Goal: Task Accomplishment & Management: Complete application form

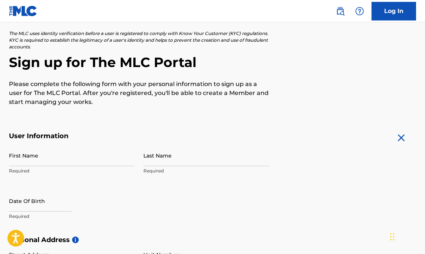
scroll to position [45, 0]
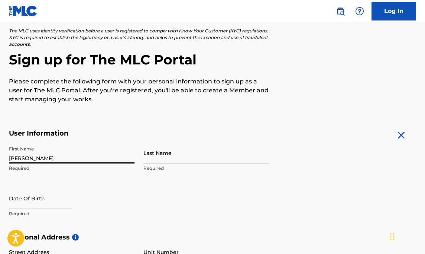
type input "[PERSON_NAME]"
click at [156, 165] on p "Required" at bounding box center [207, 168] width 126 height 7
type input "[PERSON_NAME]"
select select "7"
select select "2025"
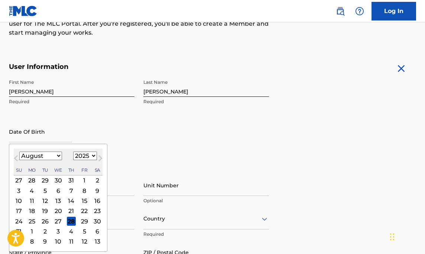
scroll to position [116, 0]
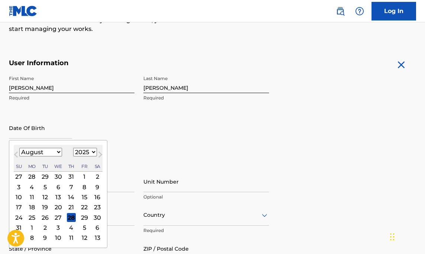
select select "0"
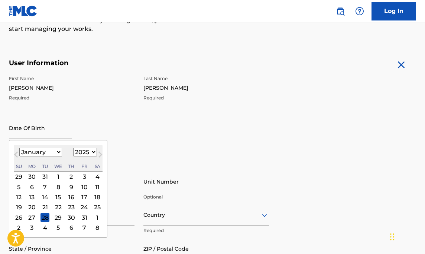
select select "1963"
click at [67, 194] on div "17" at bounding box center [71, 196] width 9 height 9
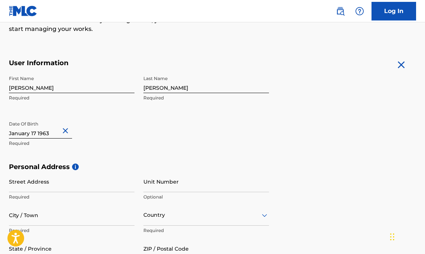
select select "1963"
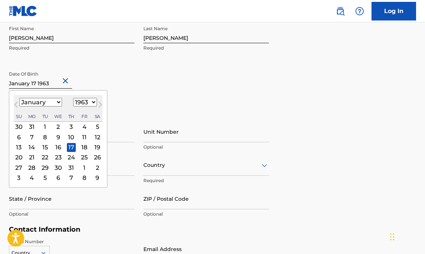
scroll to position [183, 0]
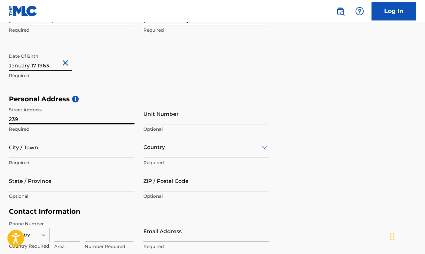
type input "239 West 135th St #6B"
type input "Manhattan"
type input "[GEOGRAPHIC_DATA]"
type input "NY"
type input "10030-2883"
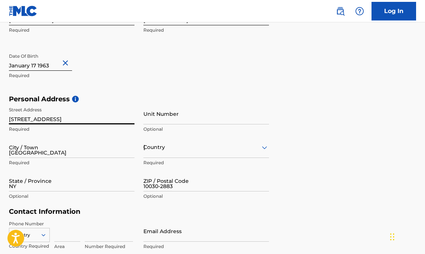
type input "[GEOGRAPHIC_DATA]"
type input "2128372857"
type input "[EMAIL_ADDRESS][DOMAIN_NAME]"
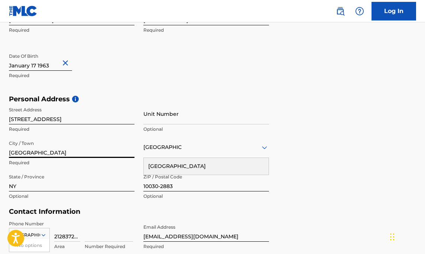
click at [45, 155] on input "Manhattan" at bounding box center [72, 146] width 126 height 21
type input "[US_STATE]"
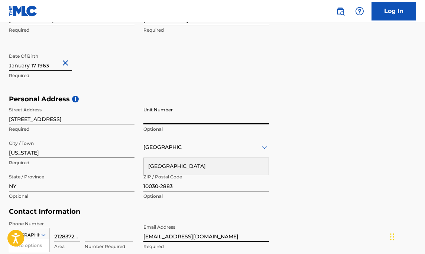
click at [80, 119] on input "239 West 135th St #6B" at bounding box center [72, 113] width 126 height 21
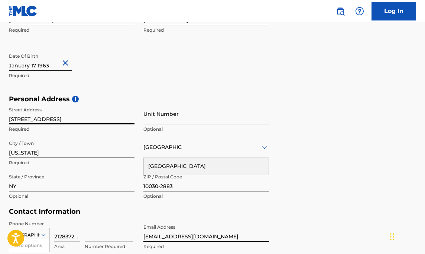
type input "[STREET_ADDRESS]"
click at [183, 114] on input "Unit Number" at bounding box center [207, 113] width 126 height 21
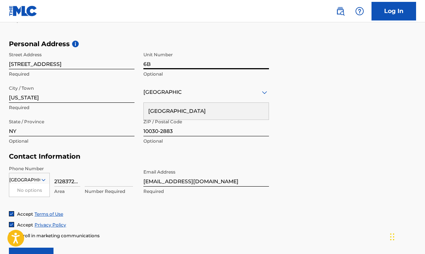
scroll to position [247, 0]
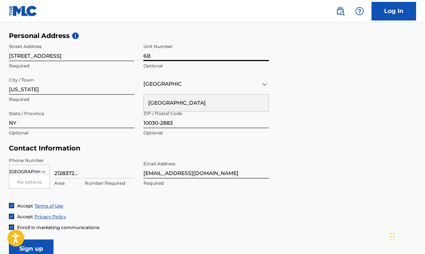
type input "6B"
click at [79, 171] on input "2128372857" at bounding box center [67, 167] width 26 height 21
click at [84, 174] on div "United States No options Country Required 2128372857 Area Number Required" at bounding box center [72, 173] width 126 height 33
click at [82, 171] on div "United States No options Country Required 2128372857 Area Number Required" at bounding box center [72, 173] width 126 height 33
click at [77, 171] on input "2128372857" at bounding box center [67, 167] width 26 height 21
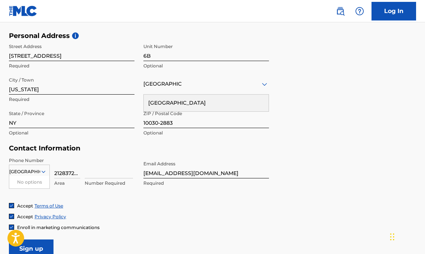
click at [77, 171] on input "2128372857" at bounding box center [67, 167] width 26 height 21
click at [91, 175] on input at bounding box center [109, 167] width 48 height 21
click at [64, 175] on input "9173246427" at bounding box center [67, 167] width 26 height 21
click at [72, 173] on input "246427" at bounding box center [67, 167] width 26 height 21
type input "2"
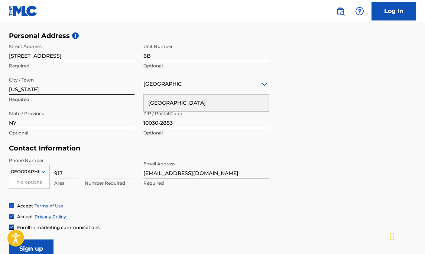
type input "917"
click at [100, 177] on input at bounding box center [109, 167] width 48 height 21
type input "324-6427"
click at [105, 207] on div "Accept Terms of Use" at bounding box center [213, 205] width 408 height 6
click at [36, 171] on input "[GEOGRAPHIC_DATA]" at bounding box center [24, 171] width 31 height 7
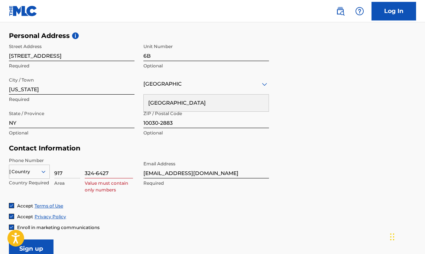
click at [53, 158] on div "Country United States Country Required 917 Area 324-6427 Value must contain onl…" at bounding box center [72, 173] width 126 height 33
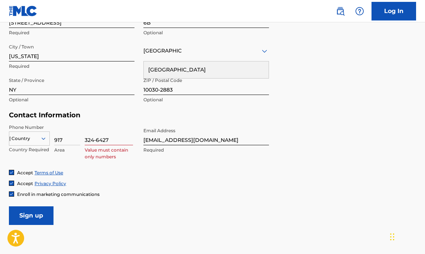
click at [39, 142] on div "Country United States" at bounding box center [29, 136] width 41 height 11
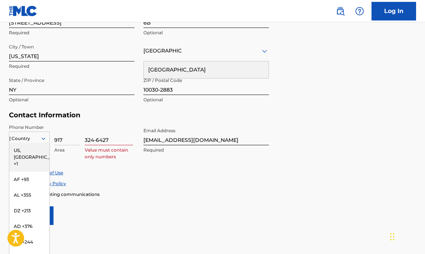
click at [34, 153] on div "US, [GEOGRAPHIC_DATA] +1" at bounding box center [29, 156] width 40 height 29
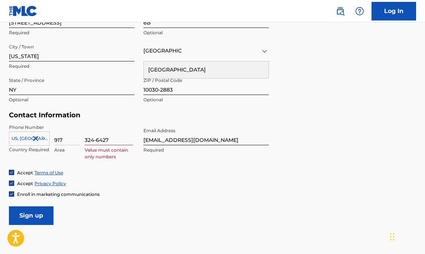
click at [116, 139] on input "324-6427" at bounding box center [109, 134] width 48 height 21
click at [65, 141] on input "917" at bounding box center [67, 134] width 26 height 21
type input "9"
click at [112, 140] on input "324-6427" at bounding box center [109, 134] width 48 height 21
type input "3"
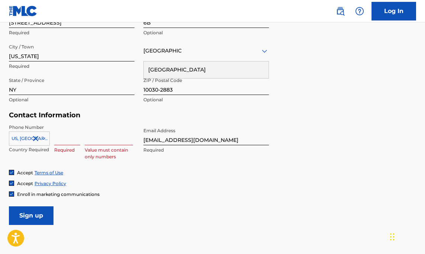
click at [73, 141] on input at bounding box center [67, 134] width 26 height 21
type input "9"
type input "+1"
click at [101, 138] on input at bounding box center [109, 134] width 48 height 21
type input "9173246427"
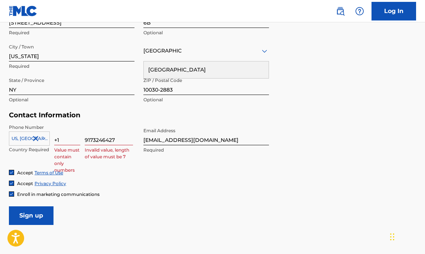
click at [164, 180] on div "Accept Privacy Policy" at bounding box center [213, 183] width 408 height 6
click at [57, 139] on input "+1" at bounding box center [67, 134] width 26 height 21
type input "1"
click at [136, 200] on form "User Information First Name Kenny Required Last Name Ingram Required Date Of Bi…" at bounding box center [213, 60] width 408 height 330
click at [145, 196] on form "User Information First Name Kenny Required Last Name Ingram Required Date Of Bi…" at bounding box center [213, 60] width 408 height 330
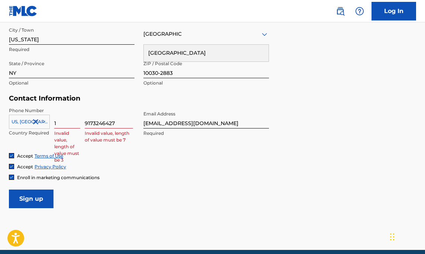
scroll to position [296, 0]
click at [61, 122] on input "1" at bounding box center [67, 117] width 26 height 21
click at [140, 192] on form "User Information First Name Kenny Required Last Name Ingram Required Date Of Bi…" at bounding box center [213, 43] width 408 height 330
click at [68, 125] on input at bounding box center [67, 117] width 26 height 21
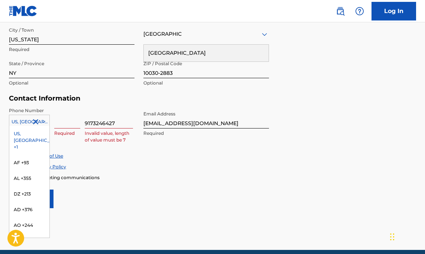
click at [26, 125] on div "US, CA +1 selected, 1 of 216. 216 results available. Use Up and Down to choose …" at bounding box center [29, 120] width 41 height 11
click at [26, 130] on div "US, [GEOGRAPHIC_DATA] +1" at bounding box center [29, 140] width 40 height 29
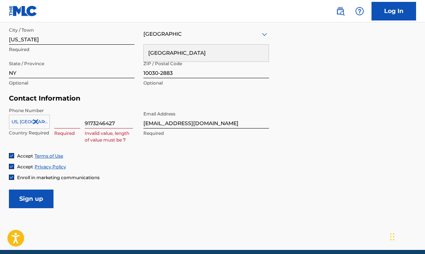
click at [94, 123] on input "9173246427" at bounding box center [109, 117] width 48 height 21
type input "3246427"
click at [66, 123] on input at bounding box center [67, 117] width 26 height 21
type input "917"
click at [183, 201] on form "User Information First Name Kenny Required Last Name Ingram Required Date Of Bi…" at bounding box center [213, 43] width 408 height 330
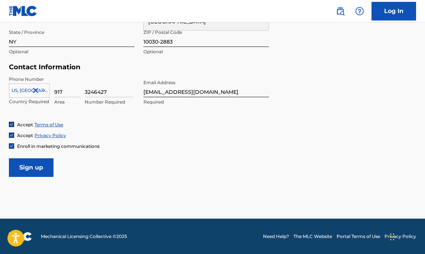
scroll to position [327, 0]
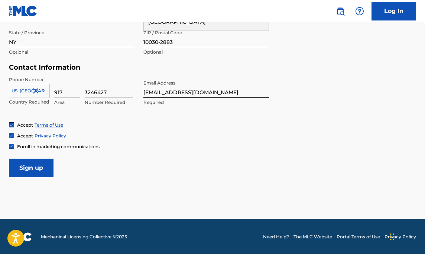
click at [42, 168] on input "Sign up" at bounding box center [31, 167] width 45 height 19
click at [28, 167] on input "Sign up" at bounding box center [31, 167] width 45 height 19
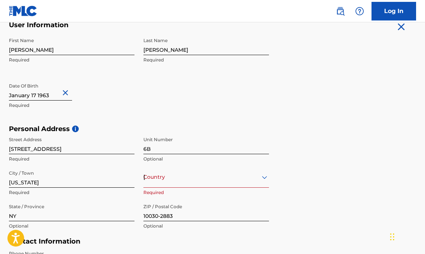
scroll to position [177, 0]
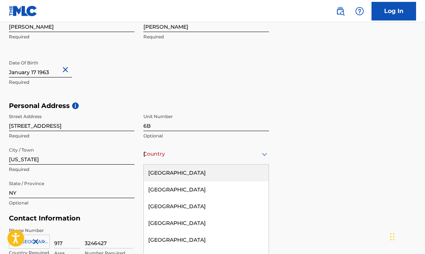
click at [190, 149] on div "United States, 1 of 223. 223 results available. Use Up and Down to choose optio…" at bounding box center [207, 153] width 126 height 21
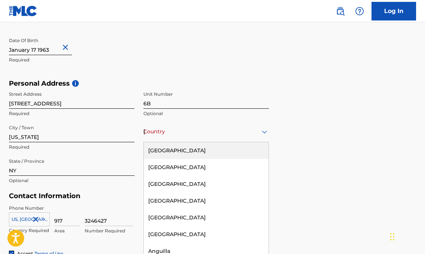
click at [187, 151] on div "[GEOGRAPHIC_DATA]" at bounding box center [206, 150] width 125 height 17
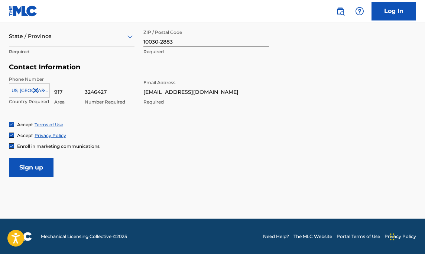
scroll to position [327, 0]
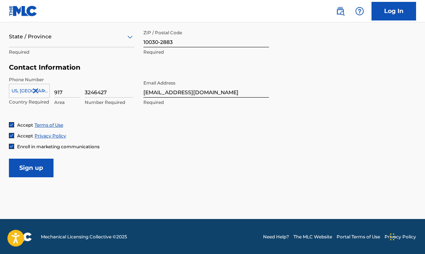
click at [19, 166] on input "Sign up" at bounding box center [31, 167] width 45 height 19
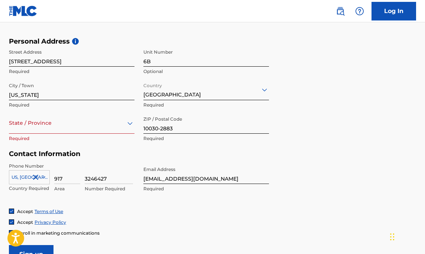
scroll to position [264, 0]
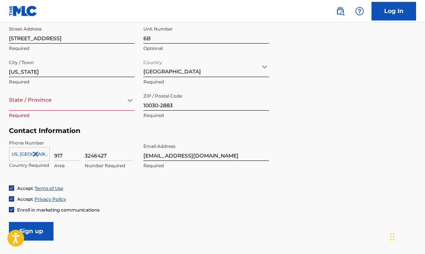
click at [44, 102] on div at bounding box center [72, 99] width 126 height 9
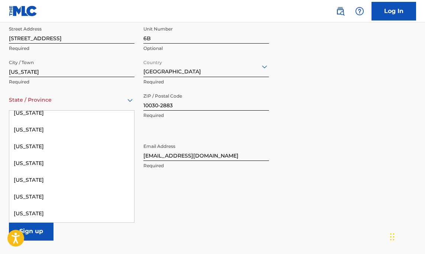
scroll to position [528, 0]
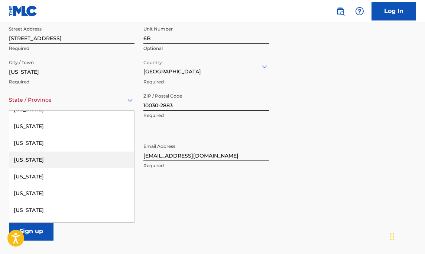
click at [30, 162] on div "[US_STATE]" at bounding box center [71, 159] width 125 height 17
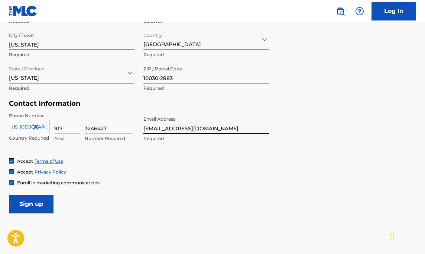
scroll to position [300, 0]
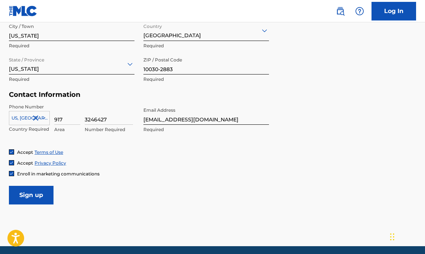
click at [38, 196] on input "Sign up" at bounding box center [31, 195] width 45 height 19
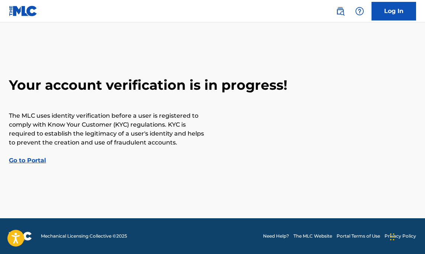
click at [32, 161] on link "Go to Portal" at bounding box center [27, 160] width 37 height 7
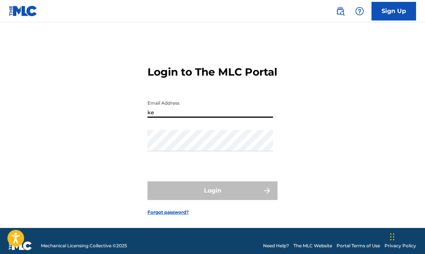
type input "k"
type input "[EMAIL_ADDRESS][DOMAIN_NAME]"
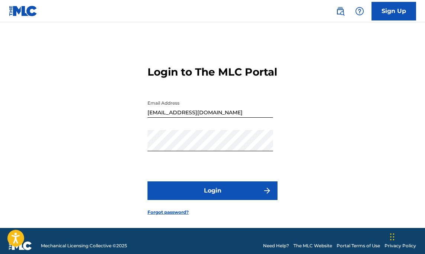
click at [215, 200] on button "Login" at bounding box center [213, 190] width 130 height 19
click at [389, 9] on link "Sign Up" at bounding box center [394, 11] width 45 height 19
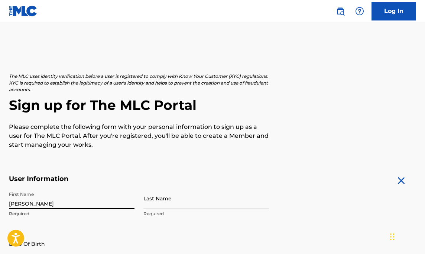
type input "[PERSON_NAME]"
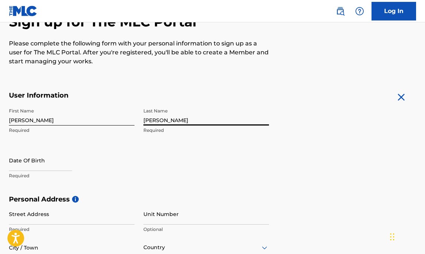
scroll to position [122, 0]
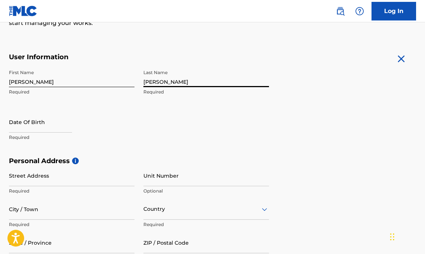
type input "[PERSON_NAME]"
select select "7"
select select "2025"
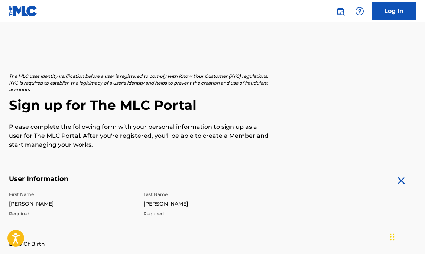
scroll to position [0, 0]
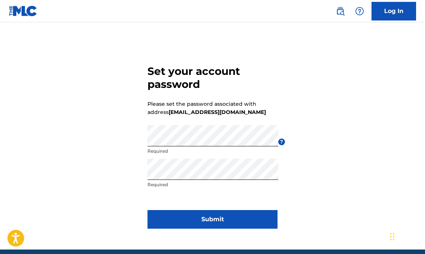
click at [204, 219] on button "Submit" at bounding box center [213, 219] width 130 height 19
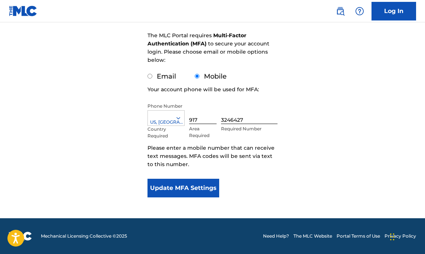
scroll to position [104, 0]
click at [191, 186] on button "Update MFA Settings" at bounding box center [184, 187] width 72 height 19
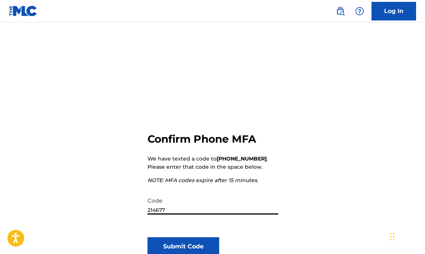
type input "214677"
click at [180, 243] on button "Submit Code" at bounding box center [184, 246] width 72 height 19
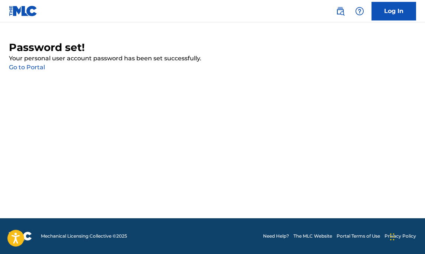
click at [37, 65] on link "Go to Portal" at bounding box center [27, 67] width 36 height 7
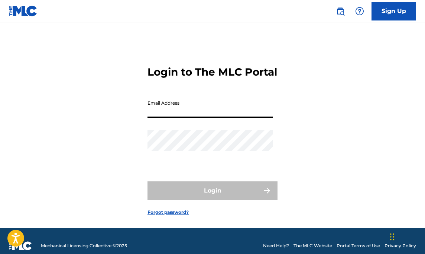
type input "[EMAIL_ADDRESS][DOMAIN_NAME]"
click at [213, 200] on button "Login" at bounding box center [213, 190] width 130 height 19
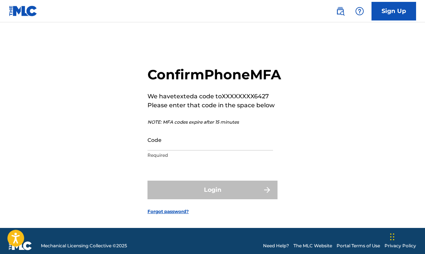
click at [188, 150] on input "Code" at bounding box center [211, 139] width 126 height 21
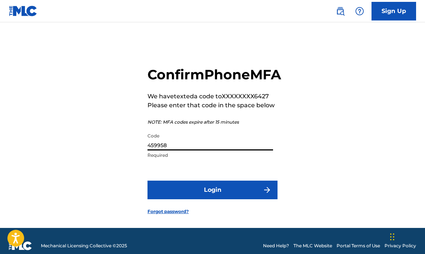
type input "459958"
click at [211, 199] on button "Login" at bounding box center [213, 189] width 130 height 19
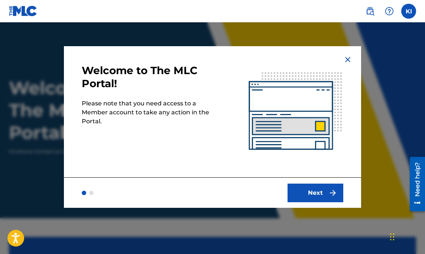
click at [305, 190] on button "Next" at bounding box center [316, 192] width 56 height 19
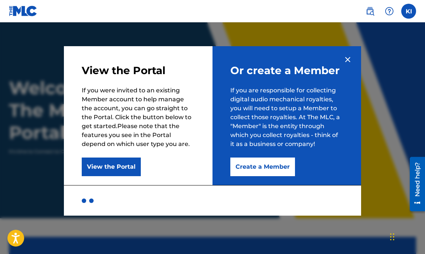
click at [266, 167] on button "Create a Member" at bounding box center [263, 166] width 65 height 19
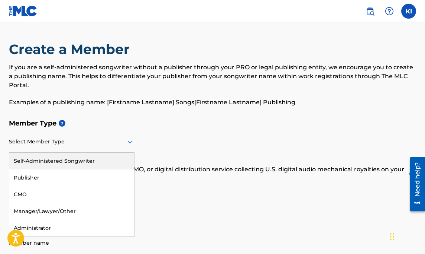
click at [132, 142] on icon at bounding box center [130, 142] width 5 height 3
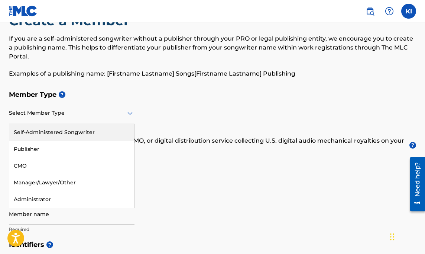
scroll to position [29, 0]
click at [84, 132] on div "Self-Administered Songwriter" at bounding box center [71, 131] width 125 height 17
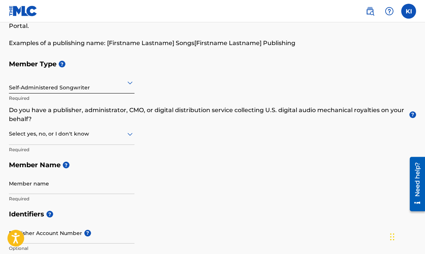
scroll to position [59, 0]
click at [131, 132] on icon at bounding box center [130, 133] width 9 height 9
click at [61, 185] on div "I don't know" at bounding box center [71, 186] width 125 height 17
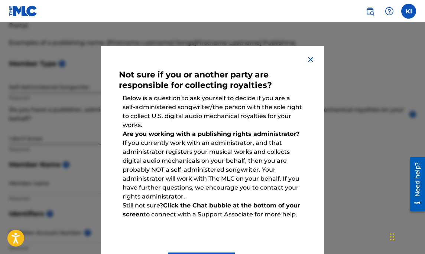
click at [313, 61] on img at bounding box center [310, 59] width 9 height 9
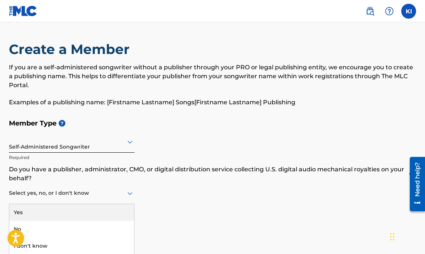
scroll to position [0, 0]
click at [128, 192] on icon at bounding box center [130, 192] width 5 height 3
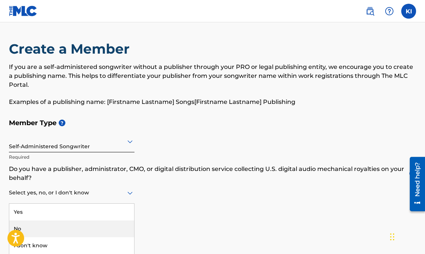
click at [49, 225] on div "No" at bounding box center [71, 228] width 125 height 17
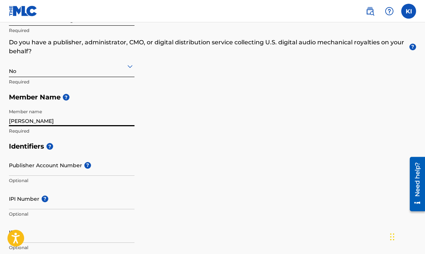
scroll to position [127, 0]
type input "[PERSON_NAME]"
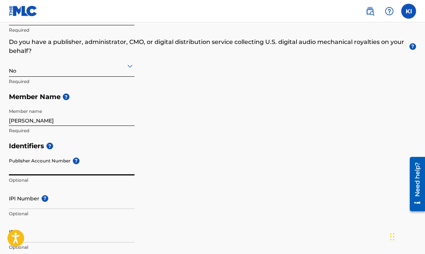
click at [52, 171] on input "Publisher Account Number ?" at bounding box center [72, 164] width 126 height 21
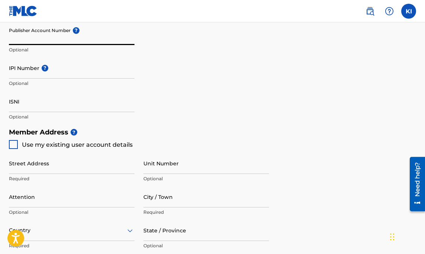
scroll to position [259, 0]
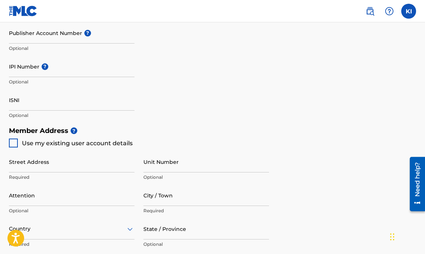
click at [11, 141] on div at bounding box center [13, 142] width 9 height 9
type input "[STREET_ADDRESS]"
type input "[US_STATE]"
type input "10030-2883"
type input "917"
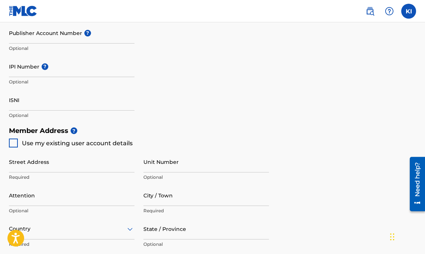
type input "3246427"
type input "[EMAIL_ADDRESS][DOMAIN_NAME]"
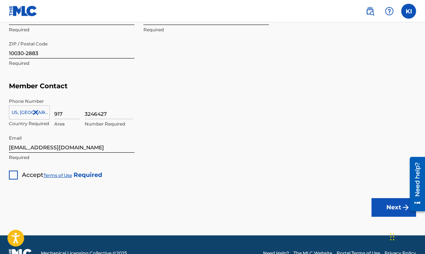
scroll to position [473, 0]
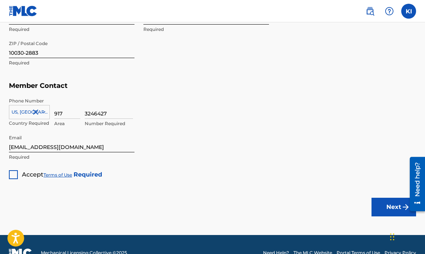
click at [14, 173] on div at bounding box center [13, 174] width 9 height 9
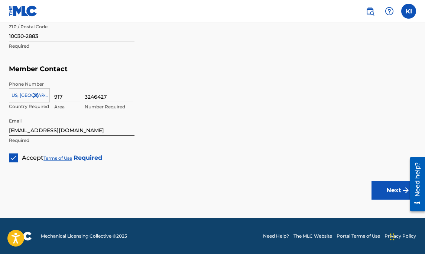
scroll to position [489, 0]
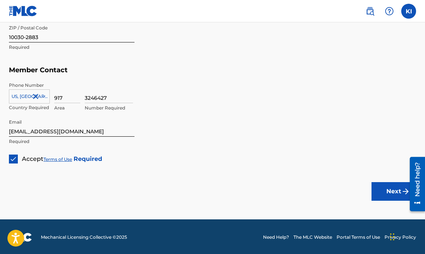
click at [390, 190] on button "Next" at bounding box center [394, 191] width 45 height 19
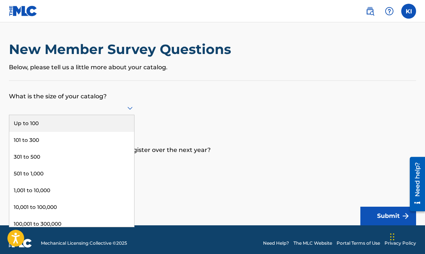
click at [75, 112] on div at bounding box center [72, 107] width 126 height 9
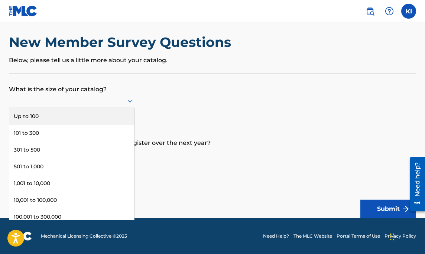
scroll to position [7, 0]
click at [26, 125] on div "Up to 100" at bounding box center [71, 116] width 125 height 17
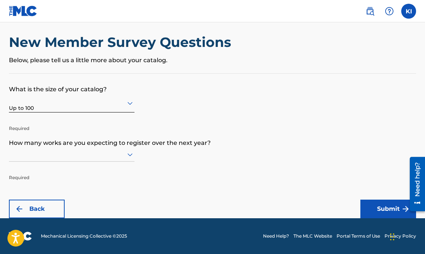
click at [125, 155] on div at bounding box center [72, 153] width 126 height 9
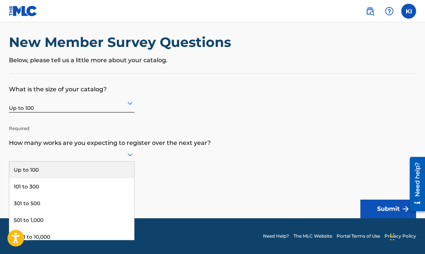
click at [59, 172] on div "Up to 100" at bounding box center [71, 169] width 125 height 17
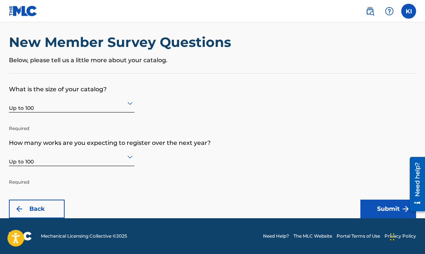
click at [378, 204] on button "Submit" at bounding box center [389, 208] width 56 height 19
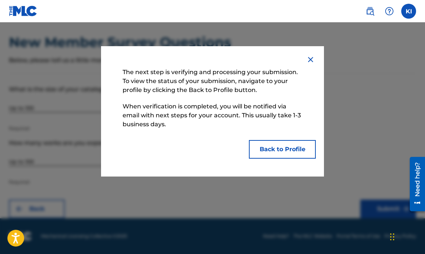
click at [277, 151] on button "Back to Profile" at bounding box center [282, 149] width 67 height 19
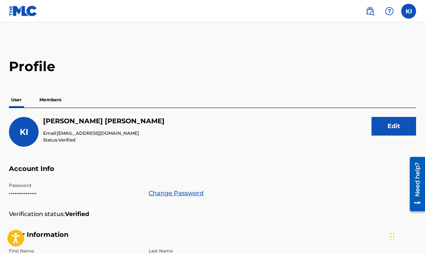
click at [55, 97] on p "Members" at bounding box center [50, 100] width 26 height 16
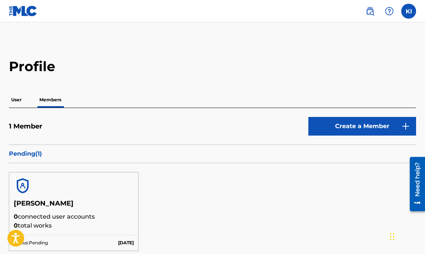
click at [411, 11] on label at bounding box center [409, 11] width 15 height 15
click at [409, 11] on input "KI [PERSON_NAME] [PERSON_NAME][EMAIL_ADDRESS][DOMAIN_NAME] Notification Prefere…" at bounding box center [409, 11] width 0 height 0
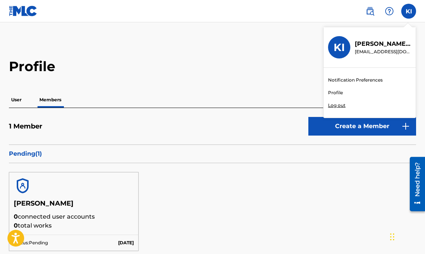
click at [340, 106] on p "Log out" at bounding box center [336, 105] width 17 height 7
click at [409, 11] on input "KI [PERSON_NAME] [PERSON_NAME][EMAIL_ADDRESS][DOMAIN_NAME] Notification Prefere…" at bounding box center [409, 11] width 0 height 0
